Goal: Transaction & Acquisition: Purchase product/service

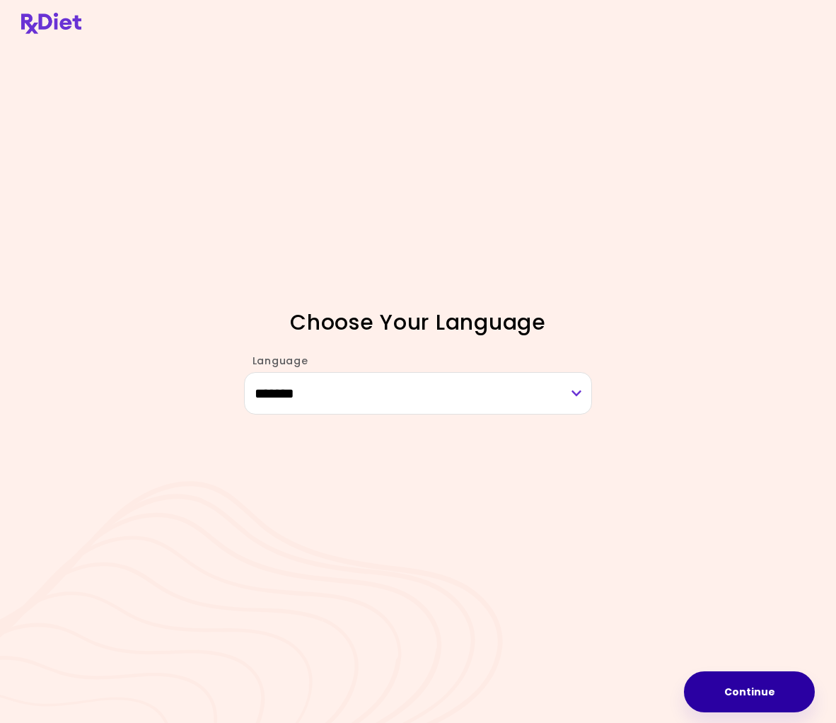
click at [753, 687] on button "Continue" at bounding box center [749, 692] width 131 height 41
